Goal: Information Seeking & Learning: Understand process/instructions

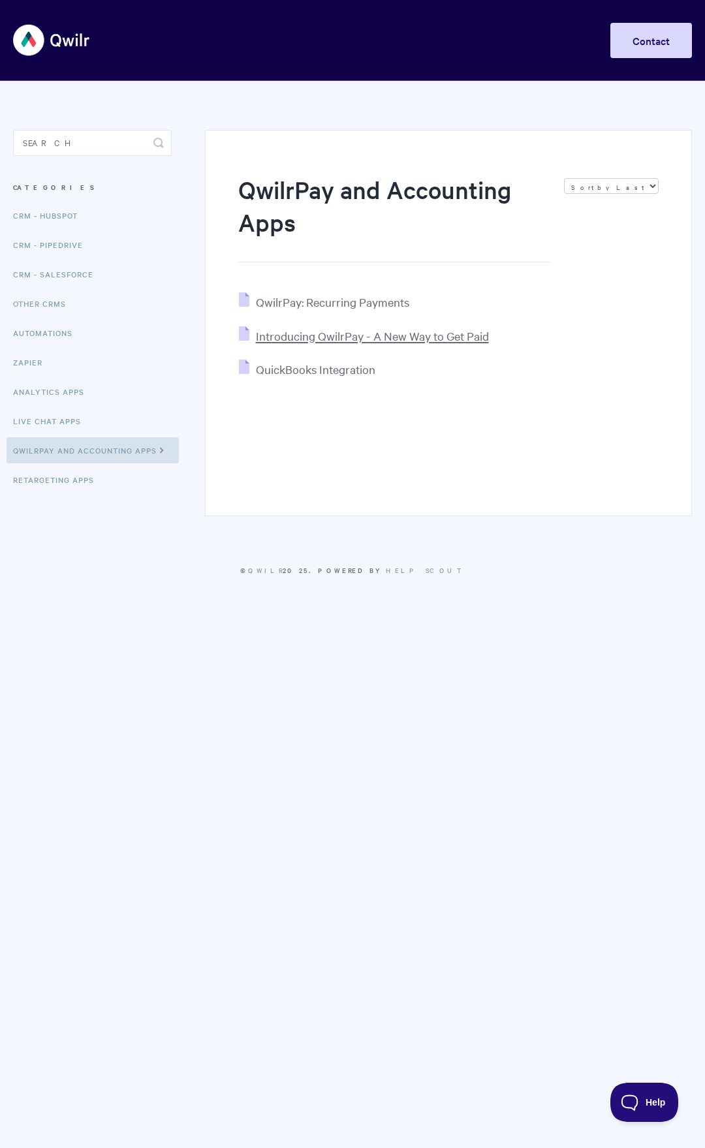
click at [371, 339] on span "Introducing QwilrPay - A New Way to Get Paid" at bounding box center [372, 335] width 233 height 15
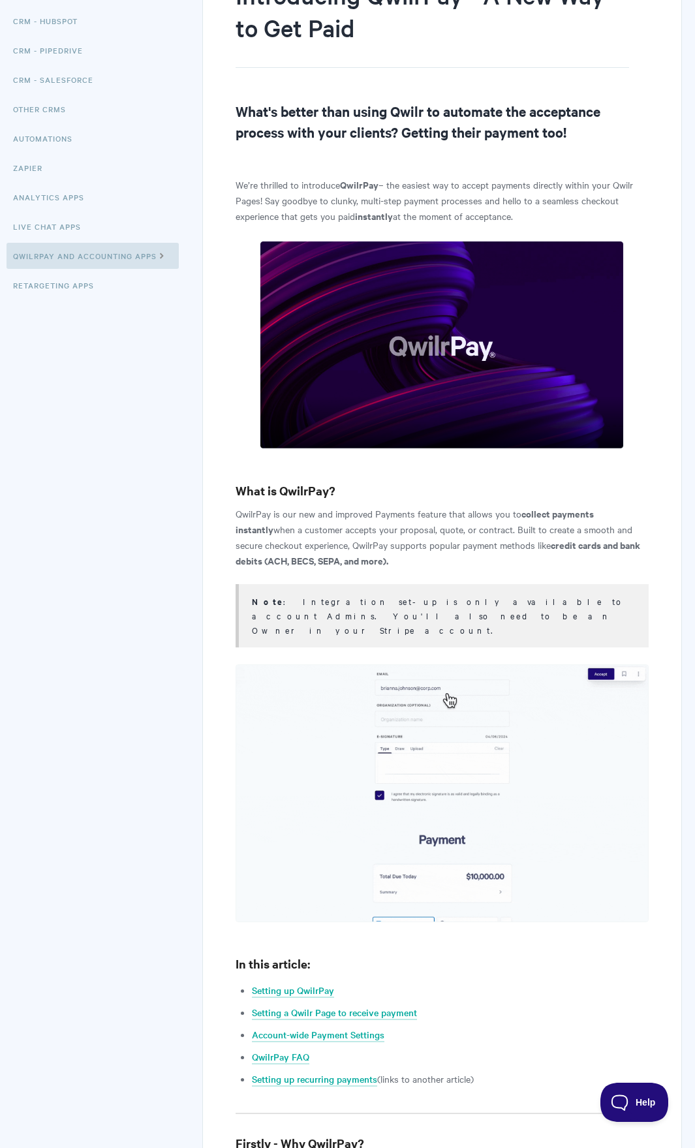
scroll to position [261, 0]
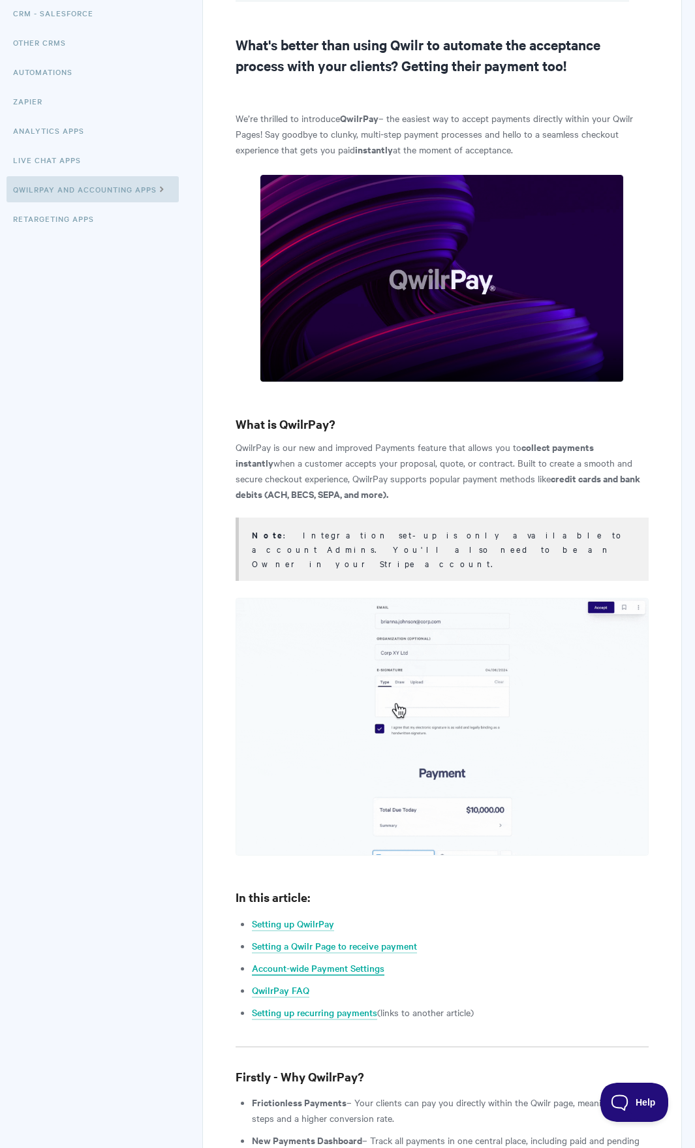
click at [359, 962] on link "Account-wide Payment Settings" at bounding box center [318, 969] width 133 height 14
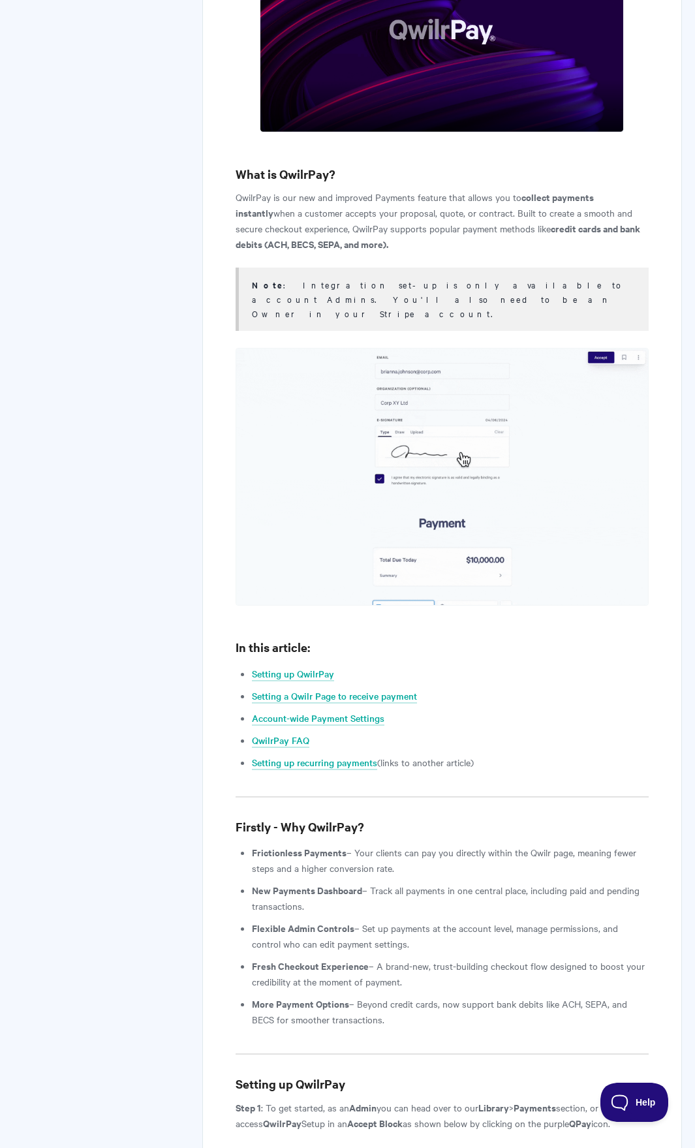
scroll to position [502, 0]
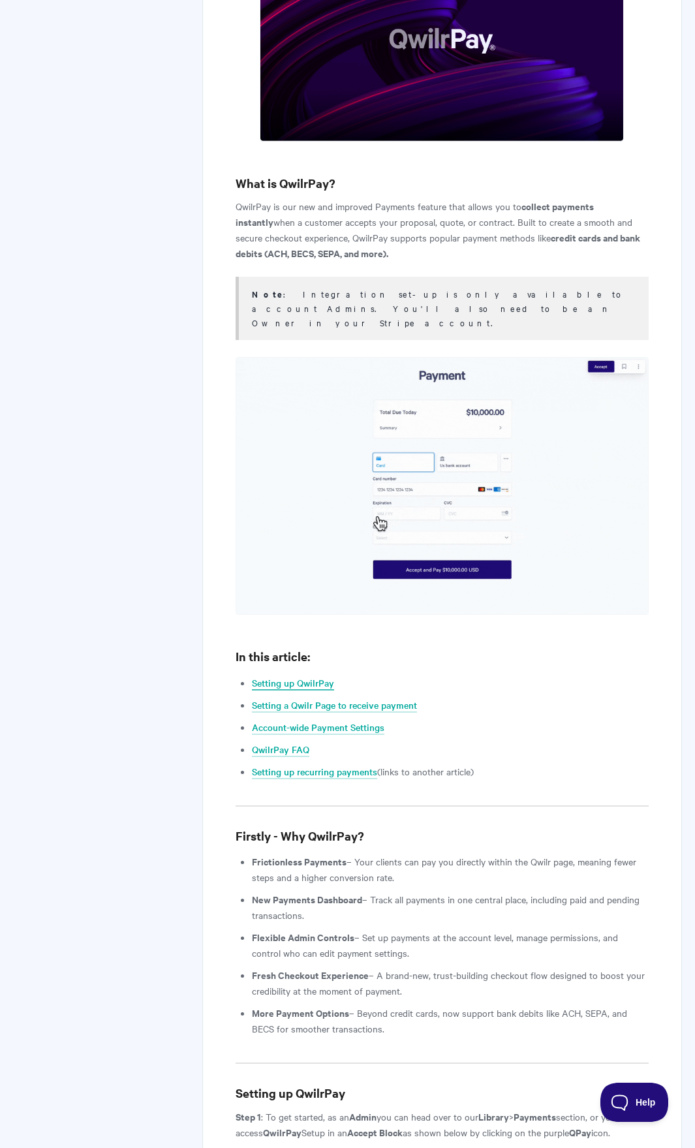
click at [304, 676] on link "Setting up QwilrPay" at bounding box center [293, 683] width 82 height 14
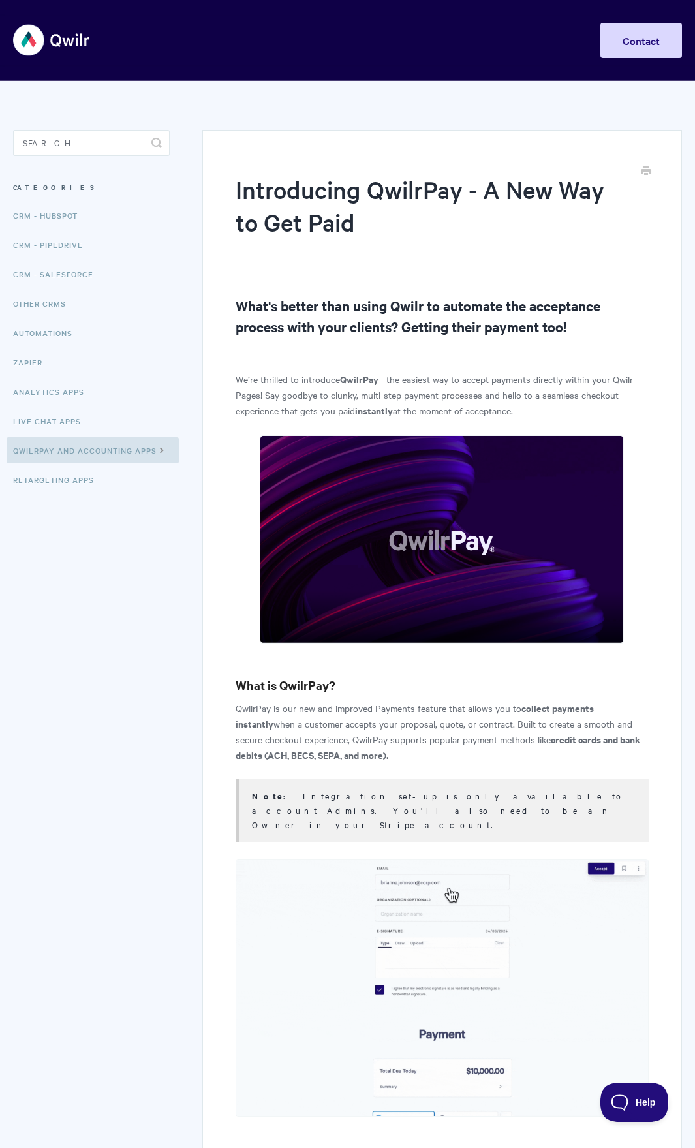
click at [28, 28] on img at bounding box center [52, 40] width 78 height 49
